Goal: Browse casually

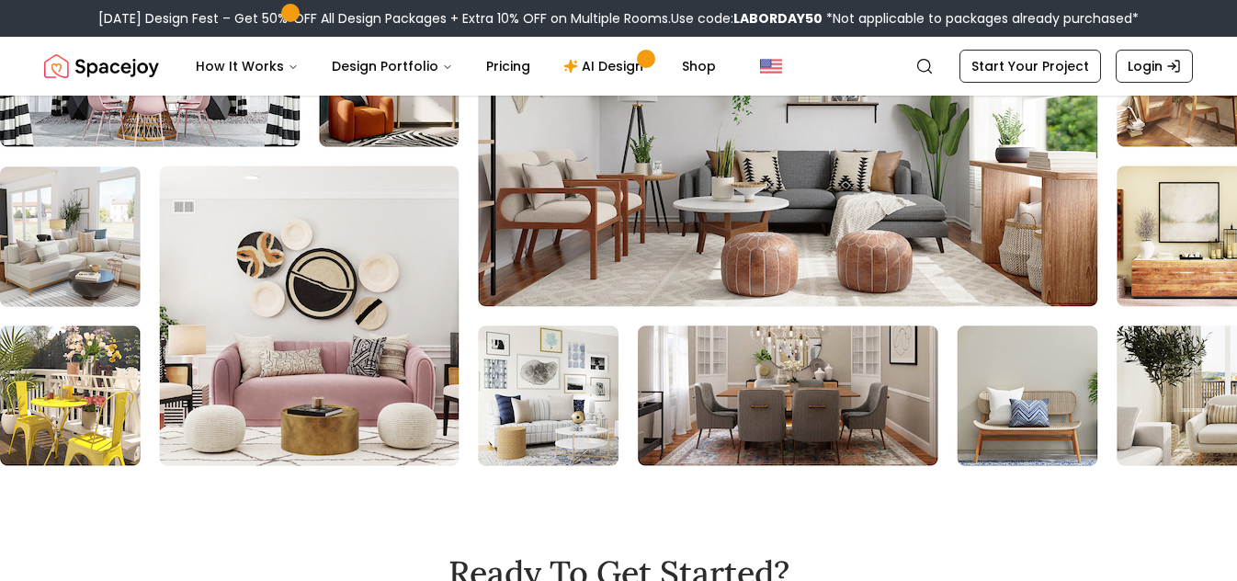
scroll to position [1967, 0]
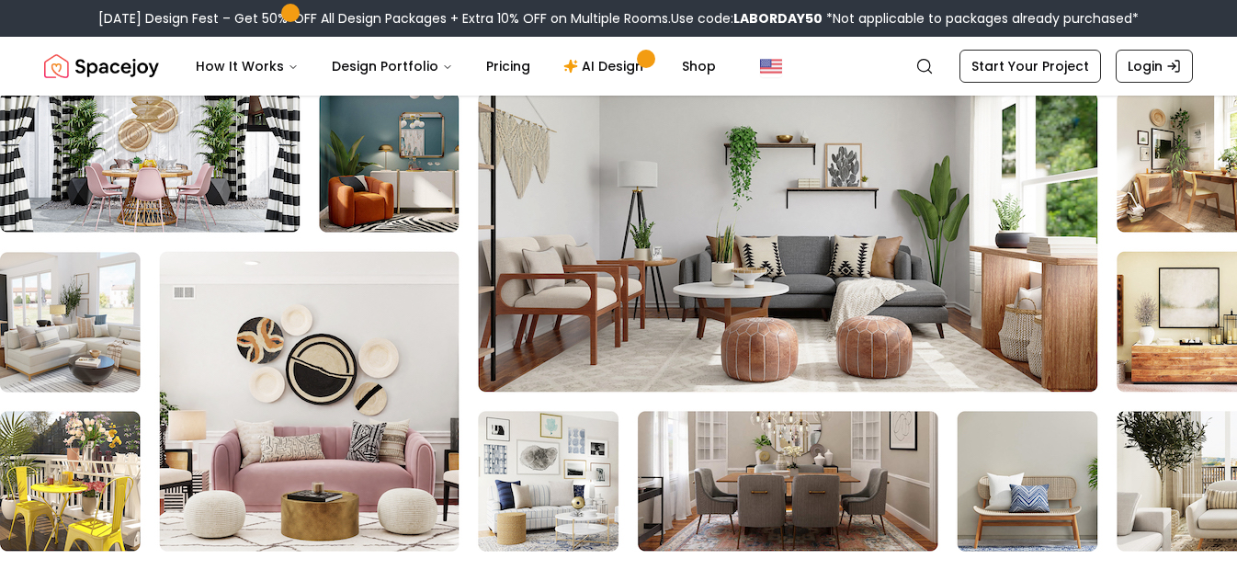
scroll to position [1875, 0]
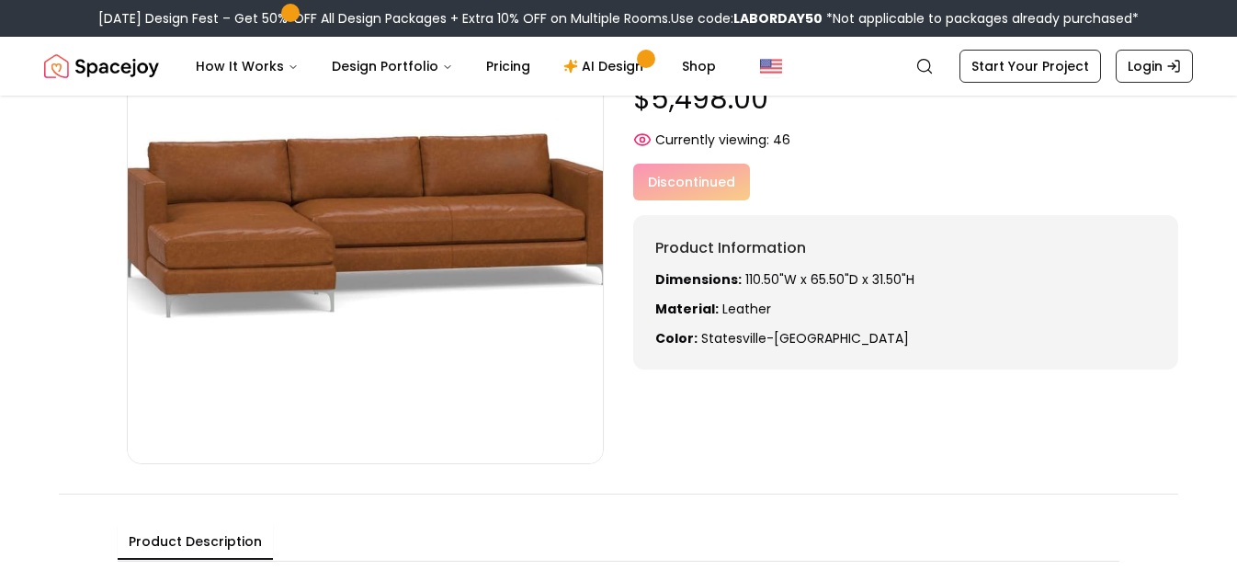
scroll to position [0, 0]
